Goal: Manage account settings

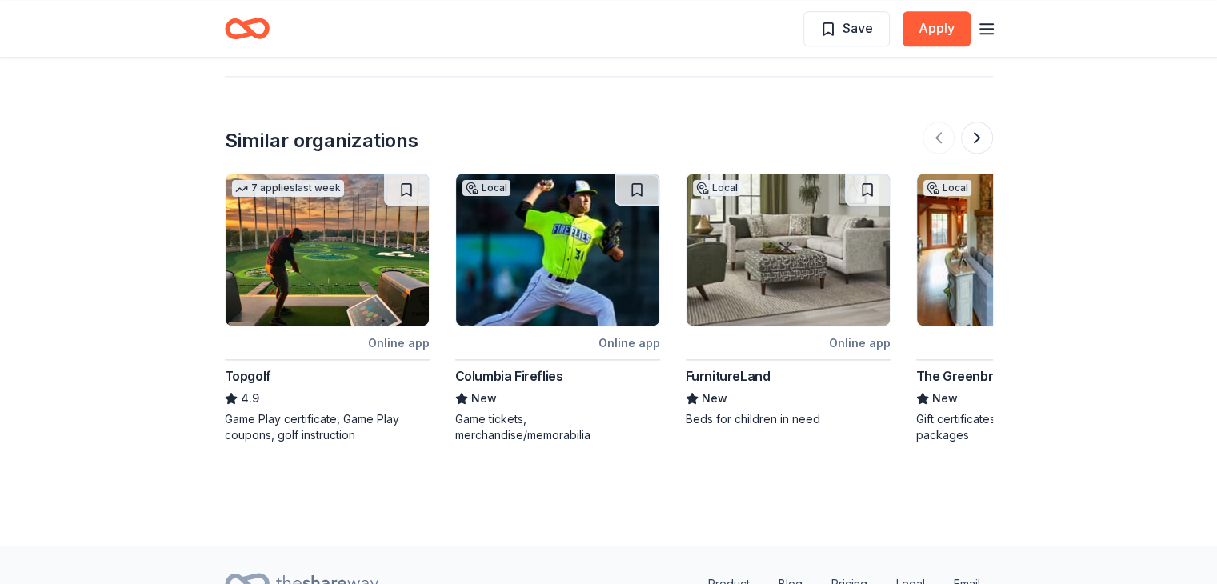
scroll to position [2160, 0]
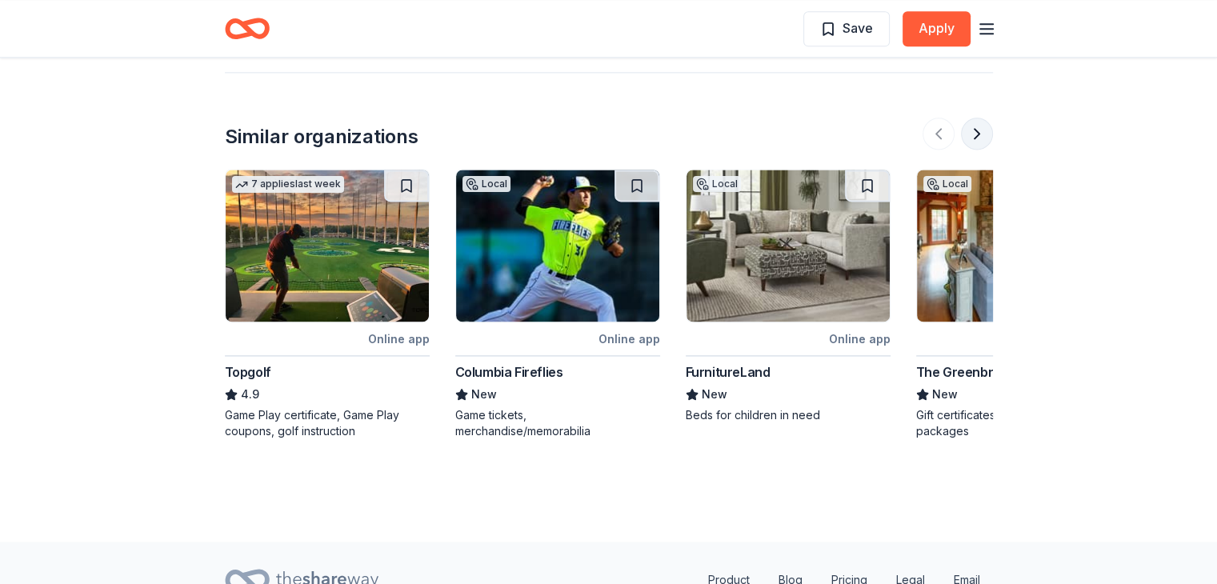
click at [970, 132] on button at bounding box center [977, 134] width 32 height 32
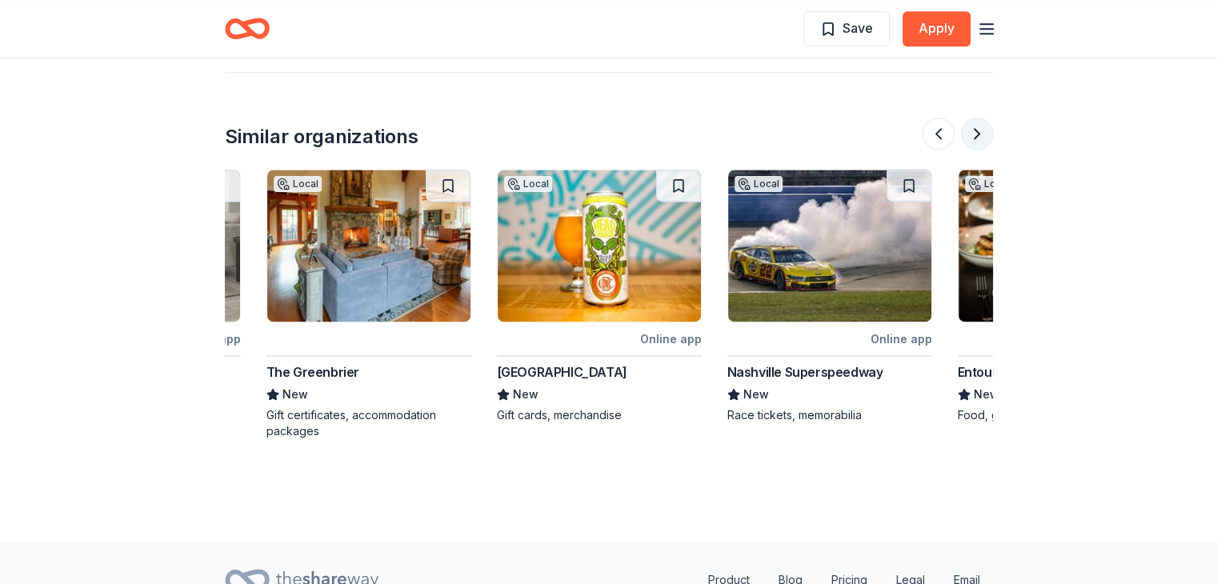
scroll to position [0, 691]
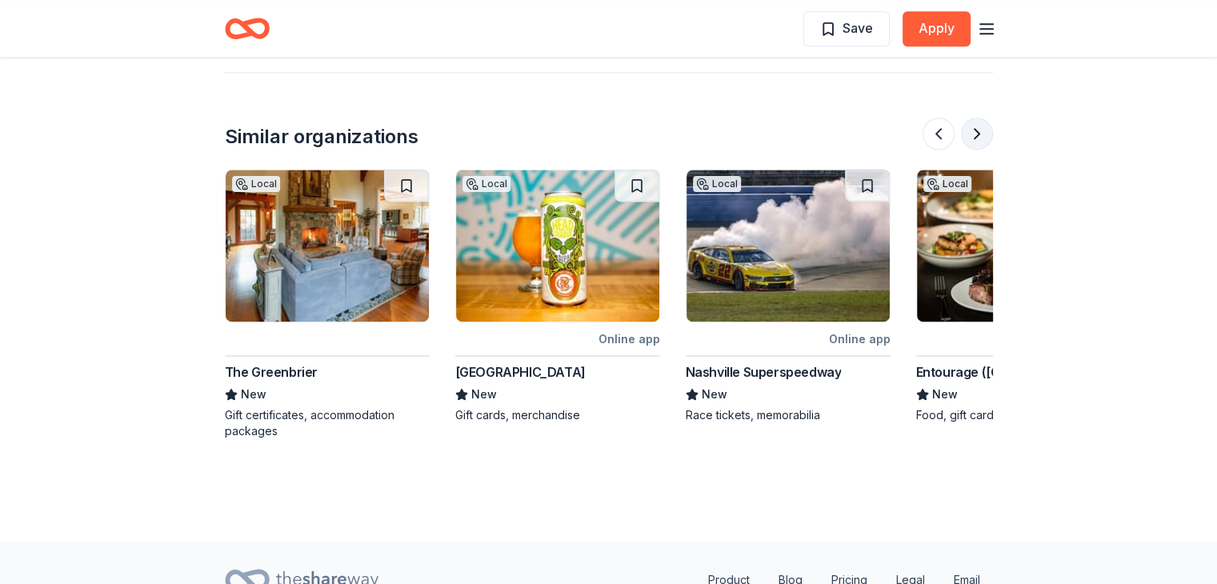
click at [971, 132] on button at bounding box center [977, 134] width 32 height 32
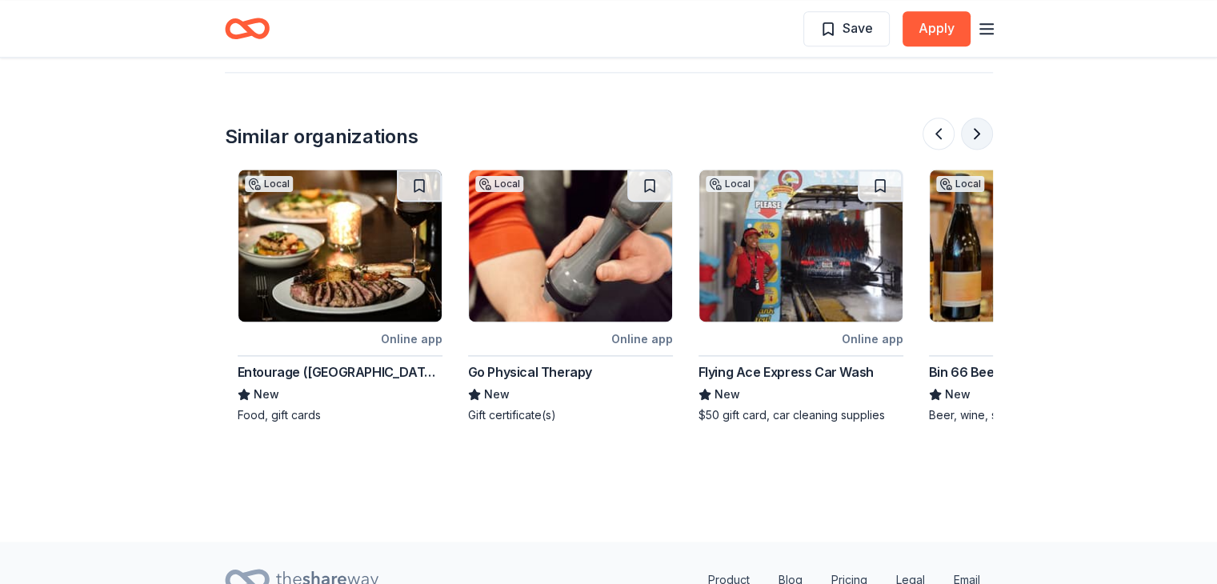
scroll to position [0, 1383]
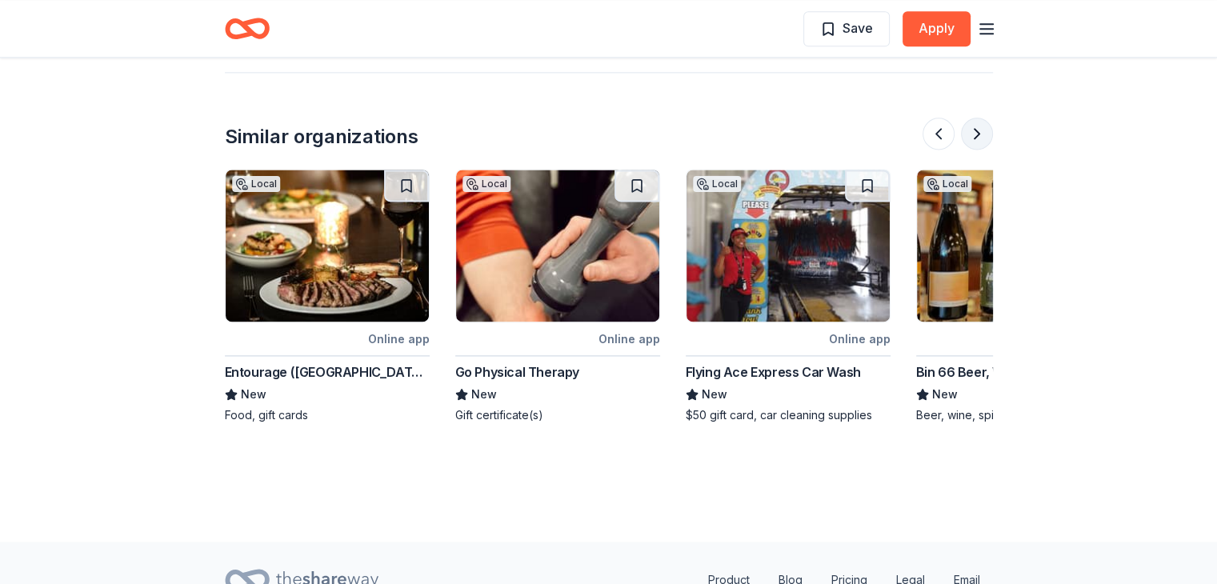
click at [971, 132] on button at bounding box center [977, 134] width 32 height 32
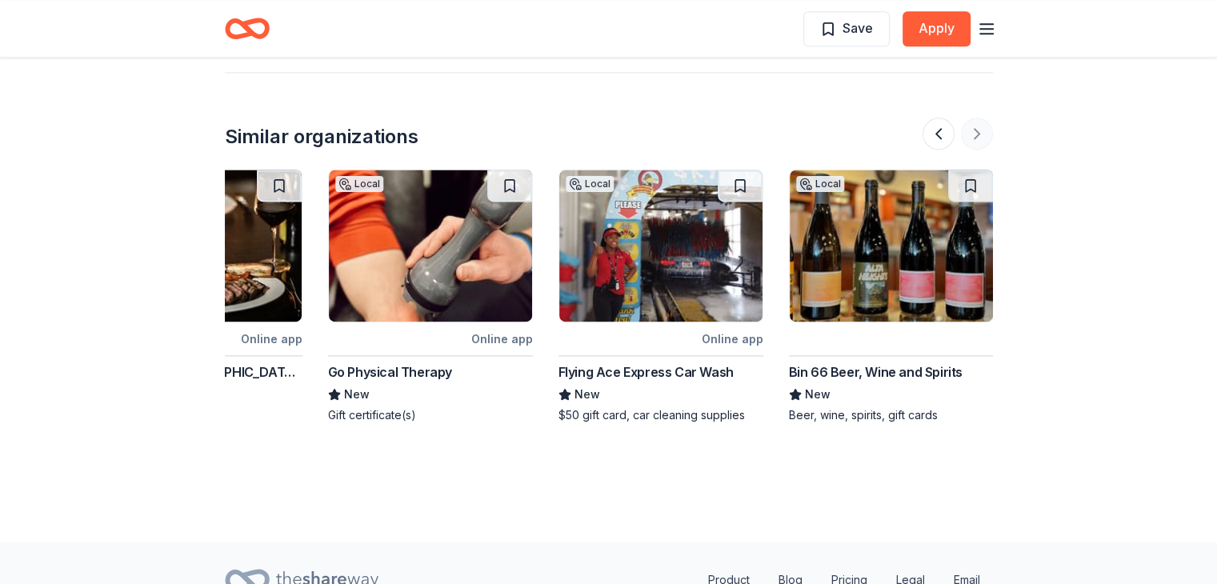
scroll to position [0, 1511]
click at [971, 133] on div at bounding box center [958, 134] width 70 height 32
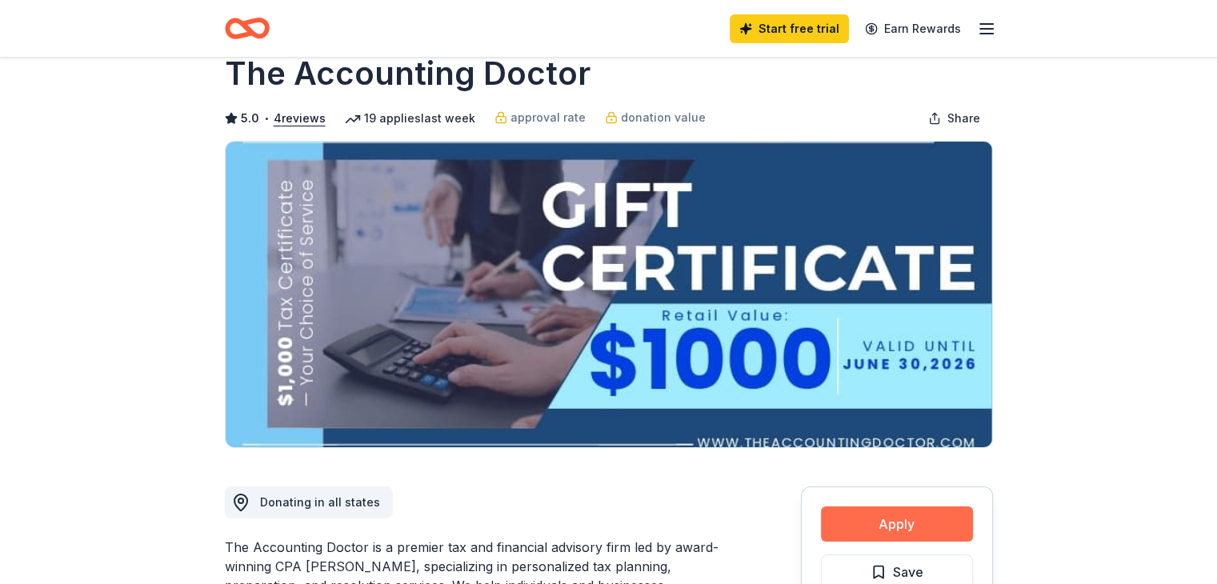
scroll to position [0, 0]
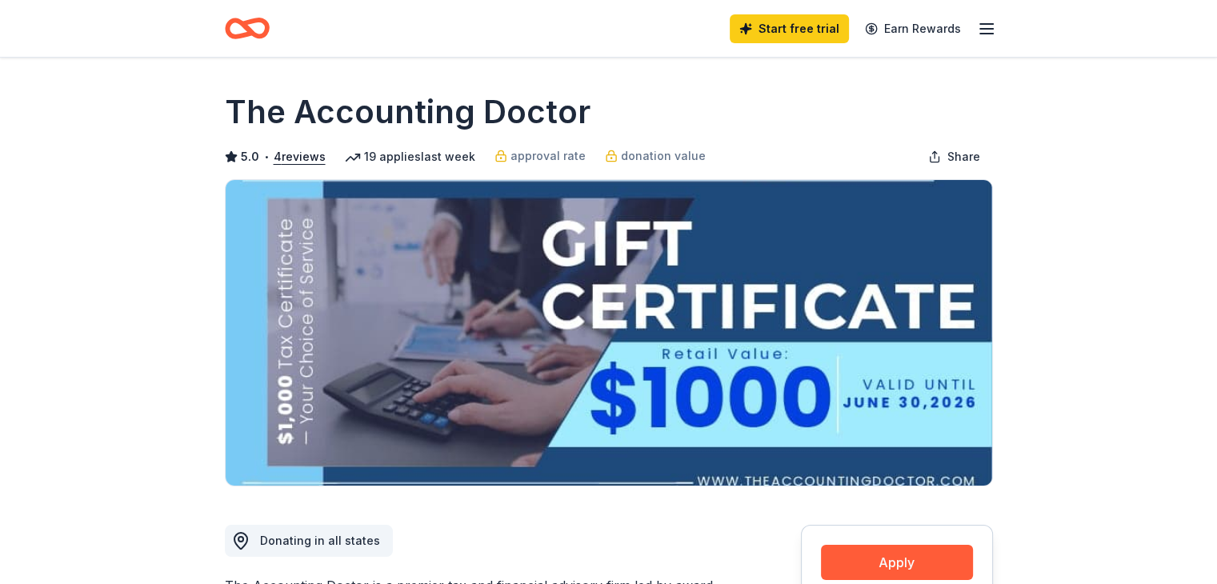
click at [987, 30] on icon "button" at bounding box center [986, 28] width 19 height 19
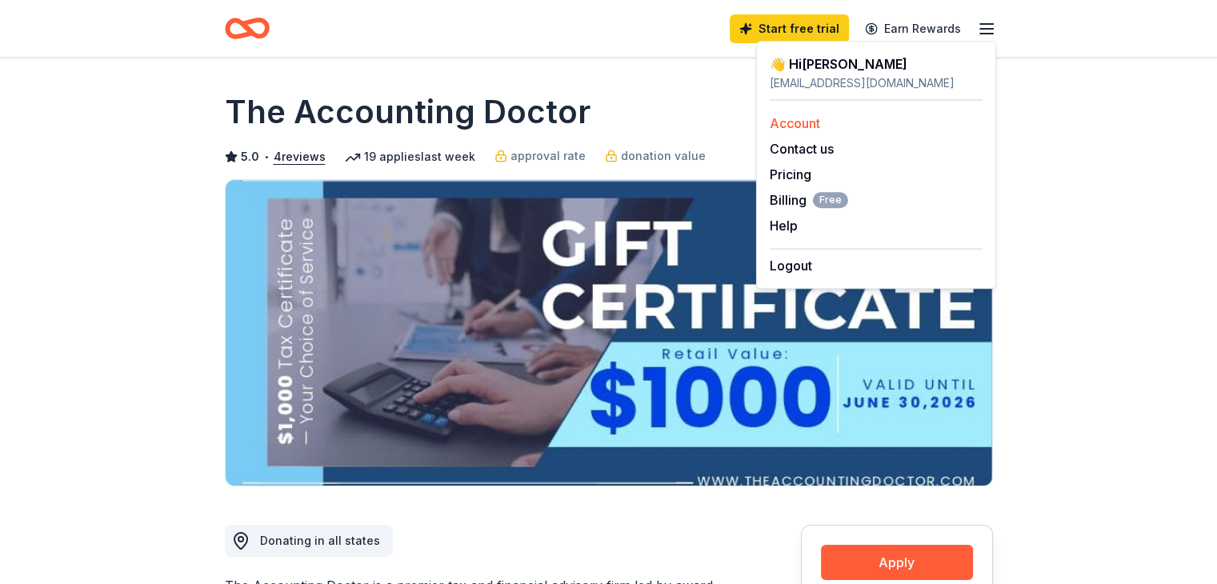
click at [797, 126] on link "Account" at bounding box center [795, 123] width 50 height 16
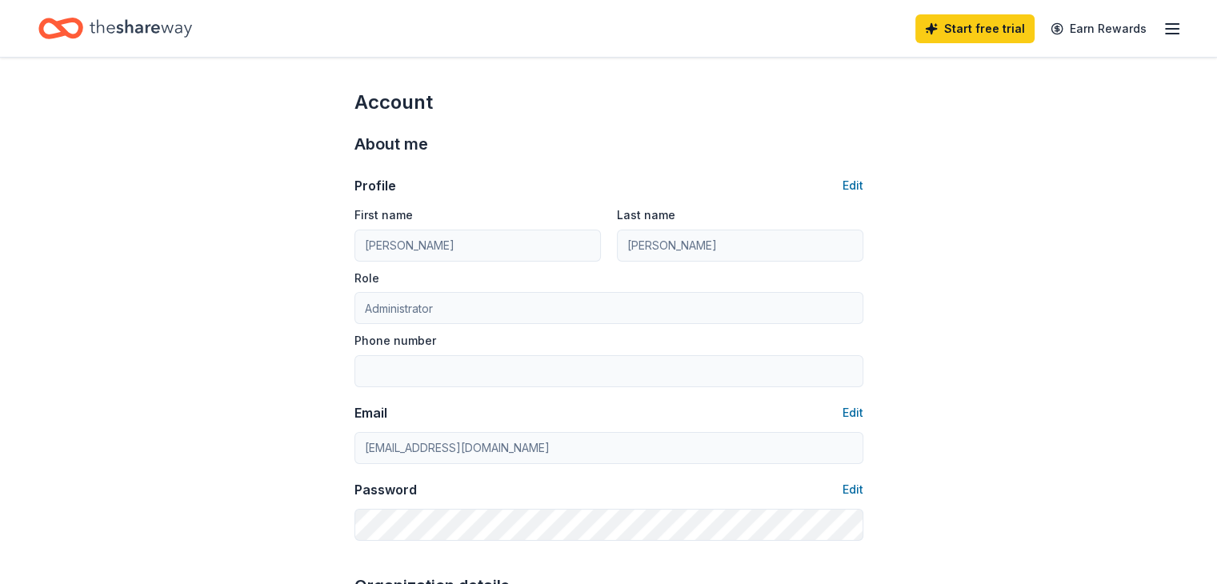
click at [178, 28] on icon "Home" at bounding box center [141, 28] width 102 height 18
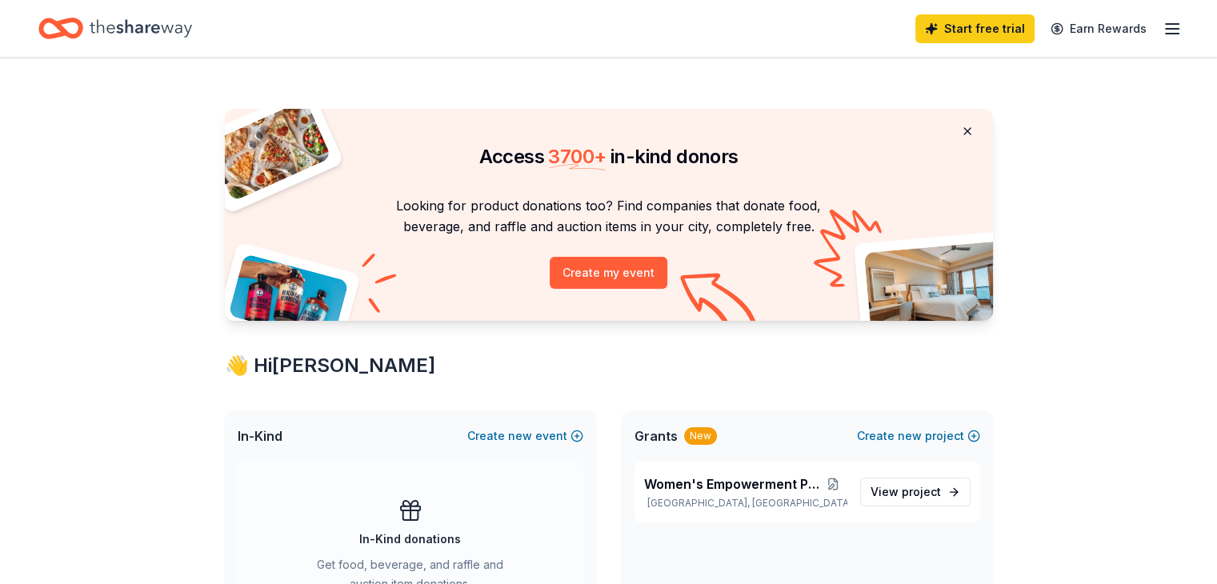
click at [967, 129] on button at bounding box center [967, 131] width 38 height 32
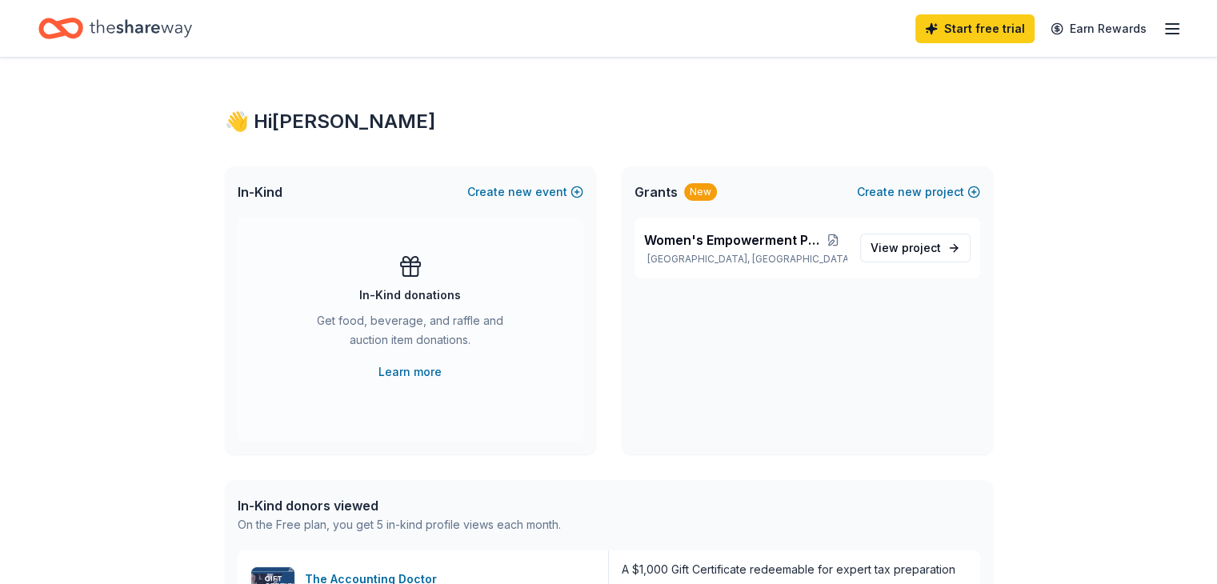
click at [1163, 26] on icon "button" at bounding box center [1172, 28] width 19 height 19
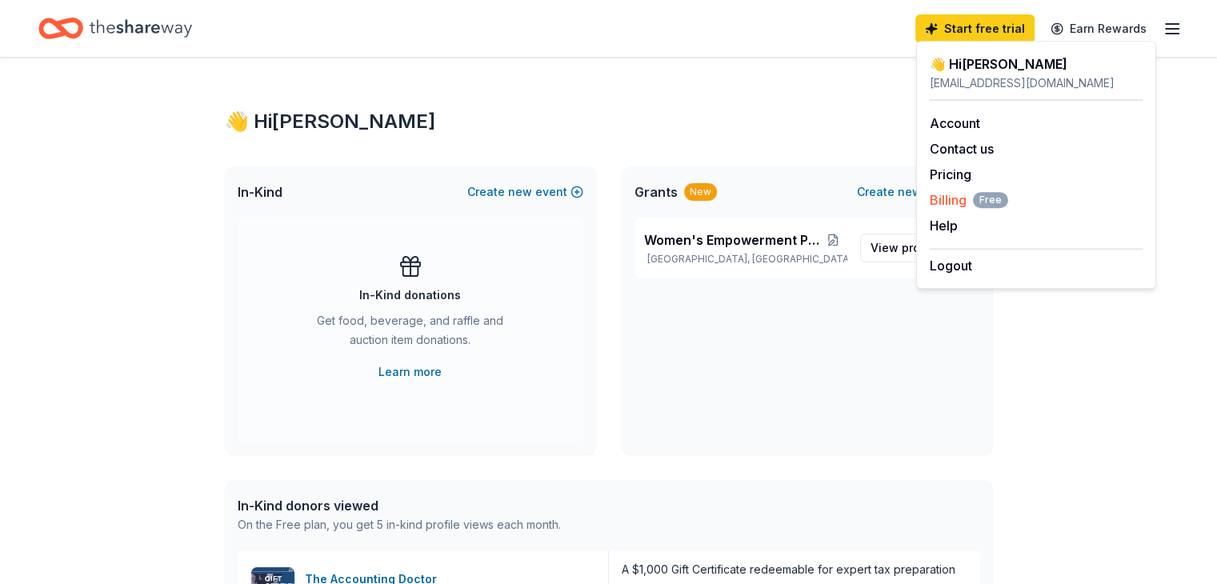
click at [950, 198] on span "Billing Free" at bounding box center [969, 199] width 78 height 19
